Goal: Check status: Check status

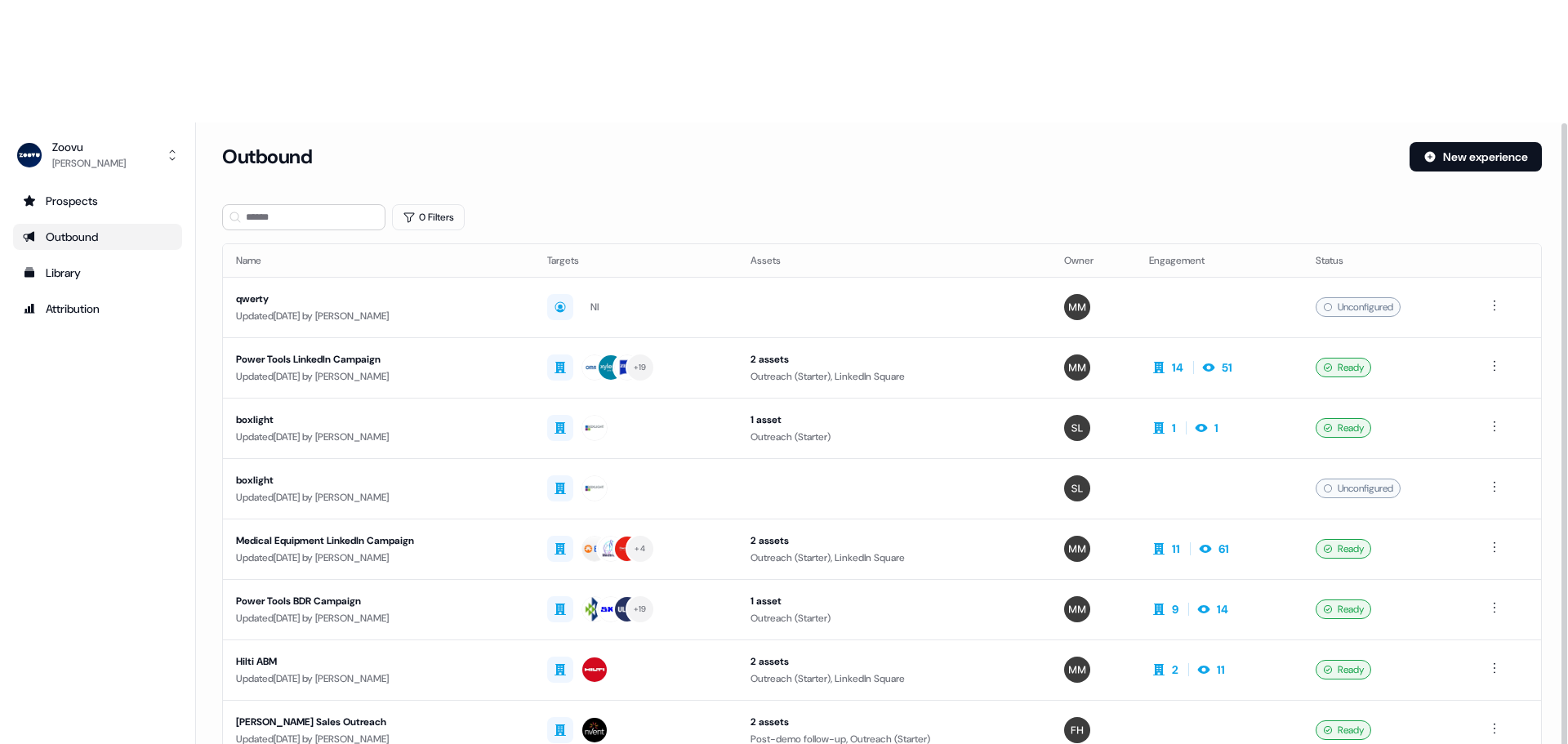
drag, startPoint x: 383, startPoint y: 428, endPoint x: 150, endPoint y: 460, distance: 235.2
click at [150, 460] on div "Zoovu [PERSON_NAME] Prospects Outbound Library Attribution Integrations Team Pr…" at bounding box center [784, 495] width 1568 height 744
click at [150, 460] on div "Prospects Outbound Library Attribution Integrations Team Profile" at bounding box center [97, 521] width 169 height 666
click at [276, 351] on div "Power Tools LinkedIn Campaign" at bounding box center [379, 359] width 285 height 17
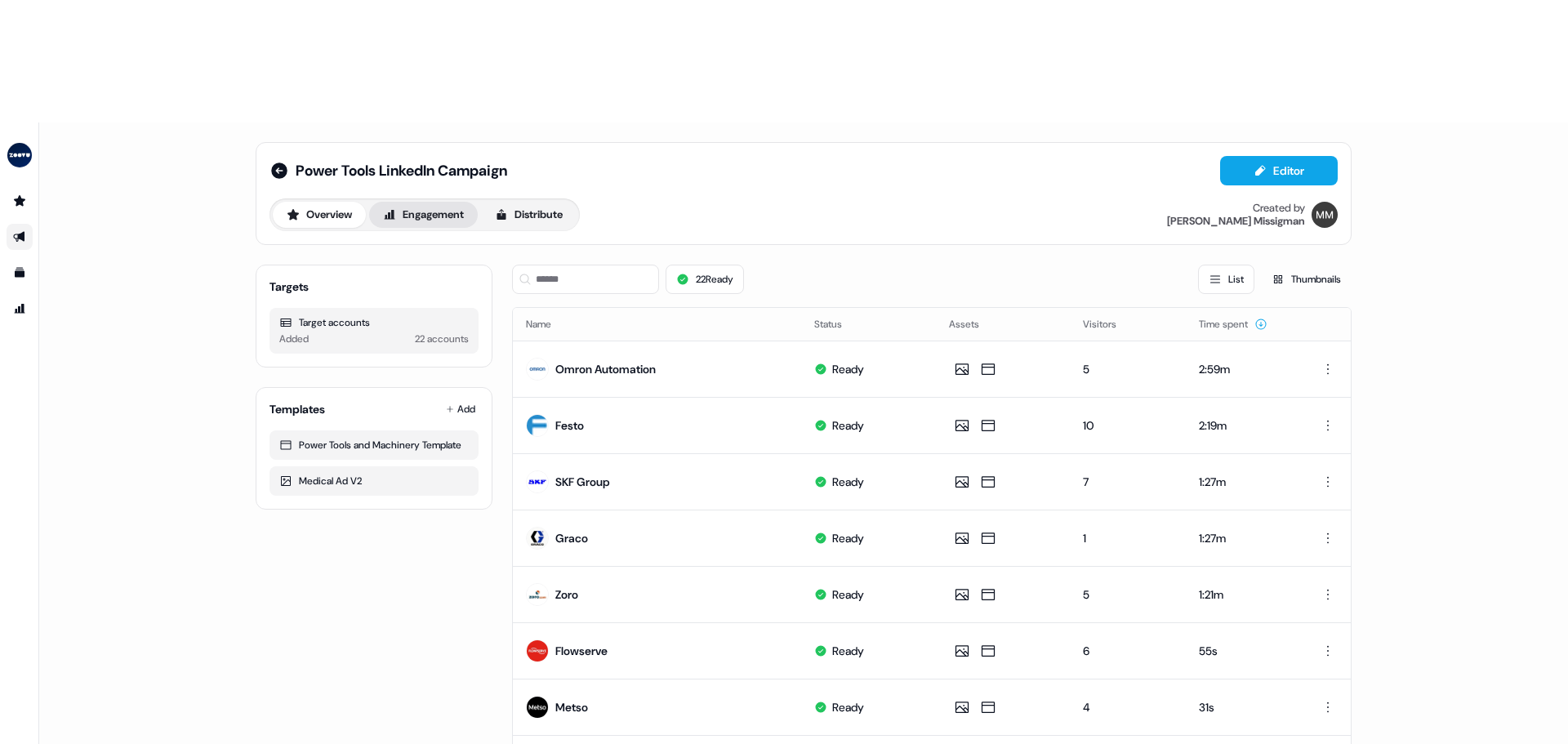
click at [458, 202] on button "Engagement" at bounding box center [424, 215] width 108 height 26
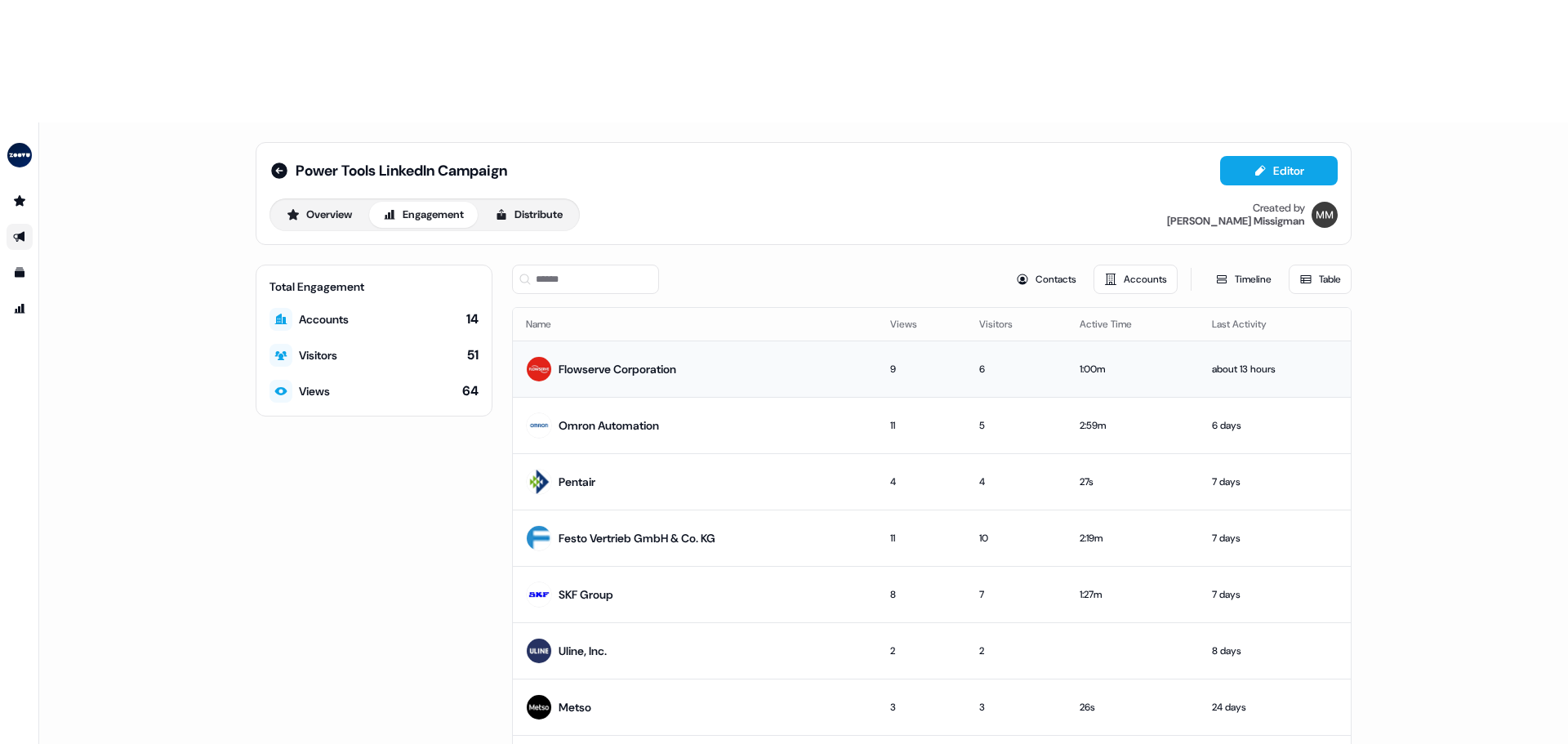
click at [649, 361] on div "Flowserve Corporation" at bounding box center [618, 369] width 117 height 17
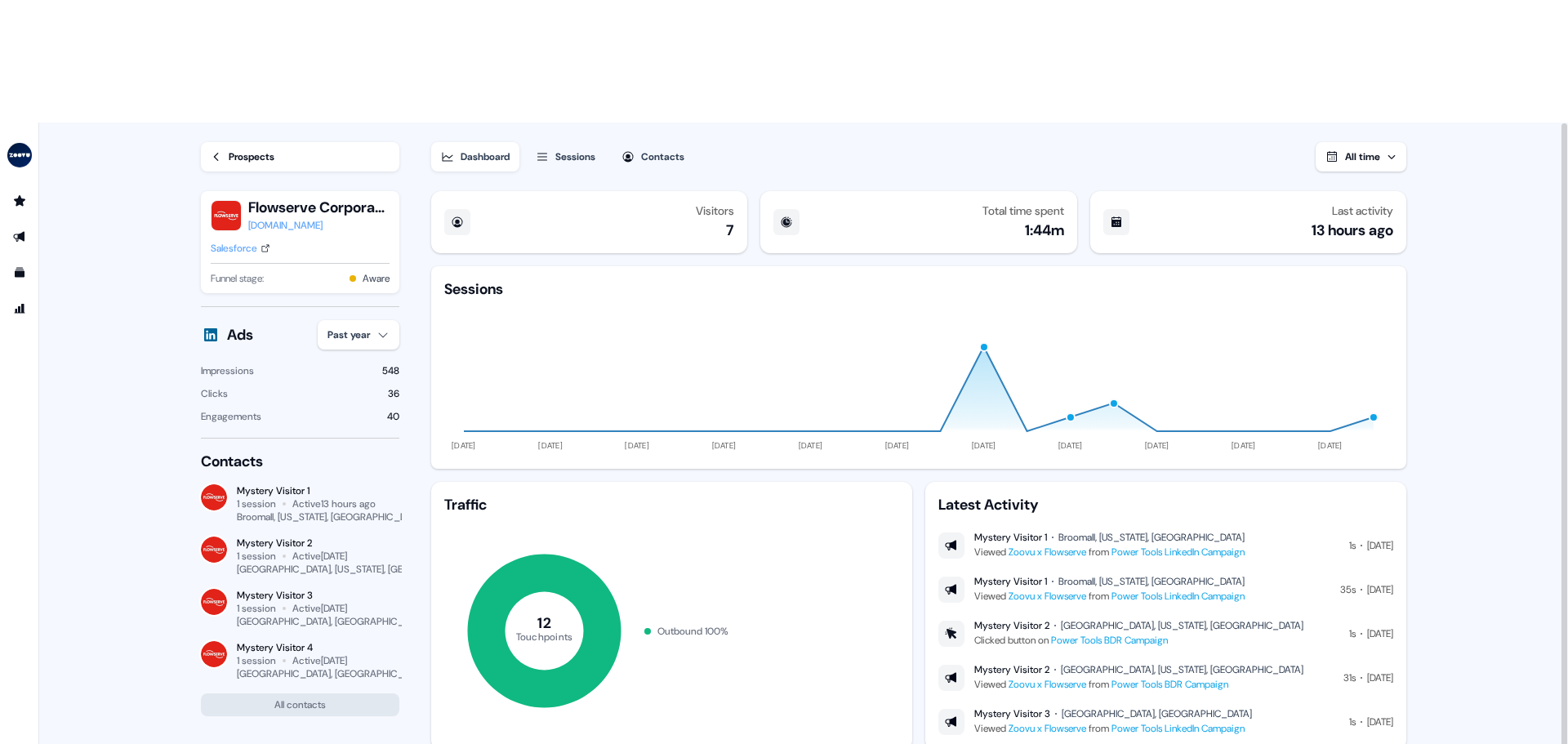
click at [88, 193] on main "Loading... Prospects Flowserve Corporation [DOMAIN_NAME] Salesforce Funnel stag…" at bounding box center [803, 495] width 1529 height 746
click at [126, 240] on main "Loading... Prospects Flowserve Corporation [DOMAIN_NAME] Salesforce Funnel stag…" at bounding box center [803, 495] width 1529 height 746
click at [138, 228] on main "Loading... Prospects Flowserve Corporation [DOMAIN_NAME] Salesforce Funnel stag…" at bounding box center [803, 495] width 1529 height 746
